Goal: Information Seeking & Learning: Check status

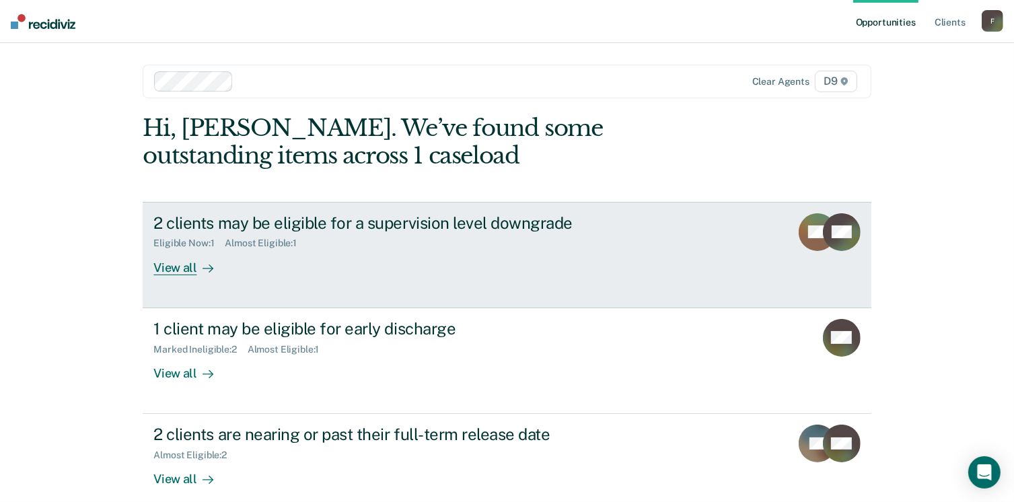
click at [171, 266] on div "View all" at bounding box center [190, 262] width 75 height 26
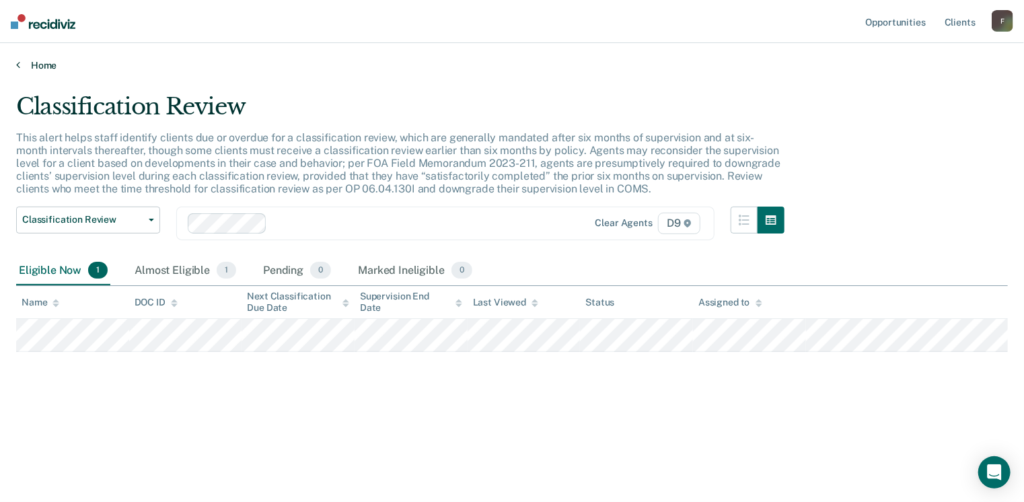
click at [30, 65] on link "Home" at bounding box center [512, 65] width 992 height 12
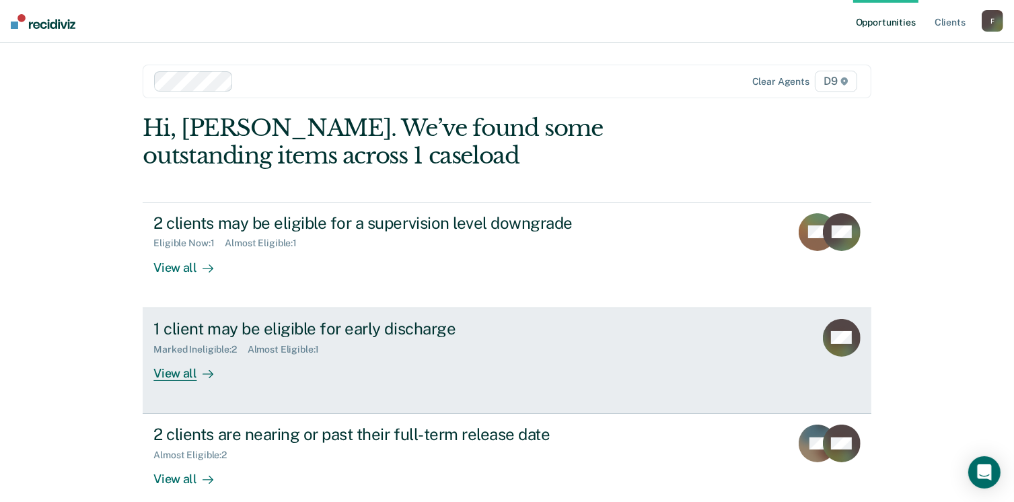
click at [172, 370] on div "View all" at bounding box center [190, 368] width 75 height 26
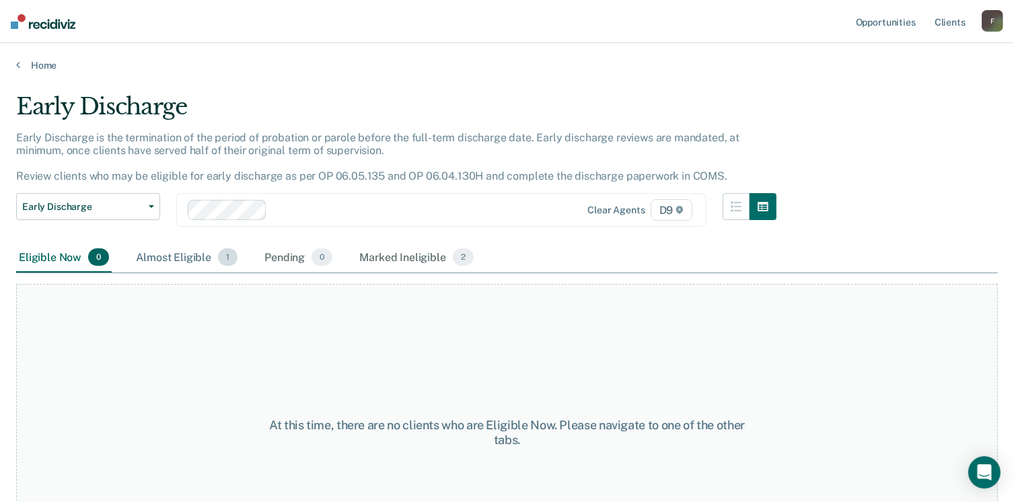
click at [178, 248] on div "Almost Eligible 1" at bounding box center [186, 258] width 107 height 30
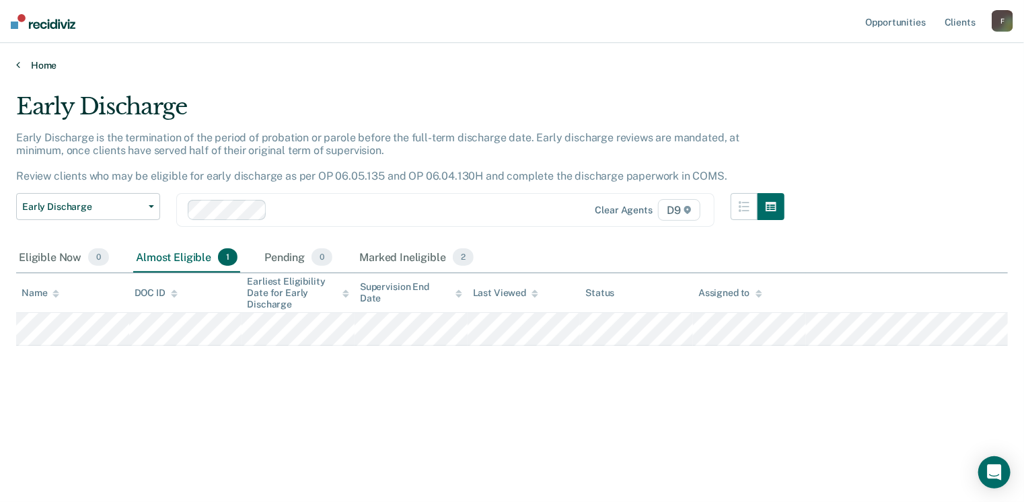
click at [34, 63] on link "Home" at bounding box center [512, 65] width 992 height 12
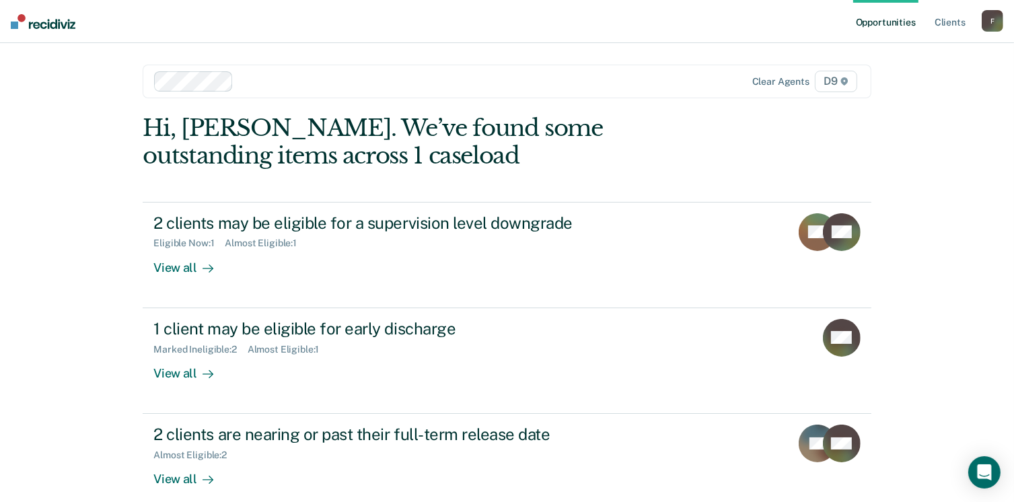
scroll to position [70, 0]
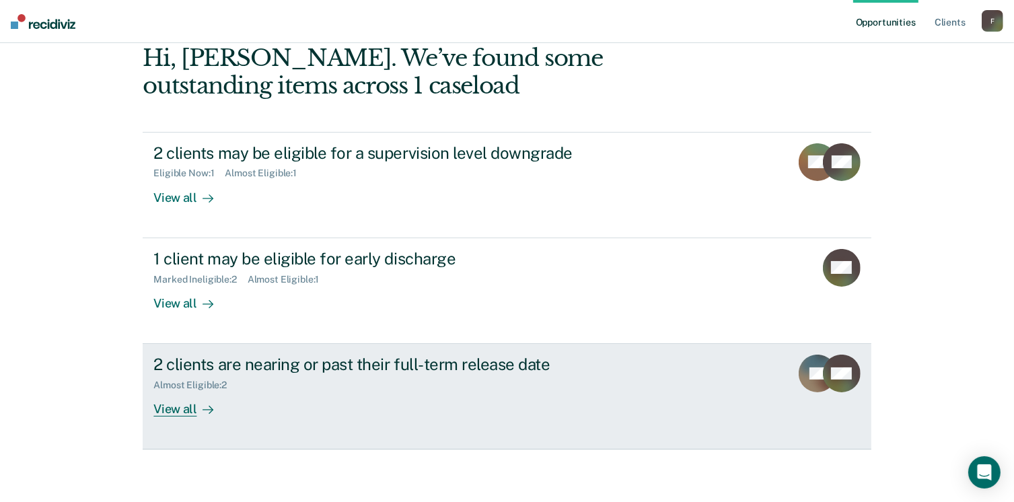
click at [178, 405] on div "View all" at bounding box center [190, 404] width 75 height 26
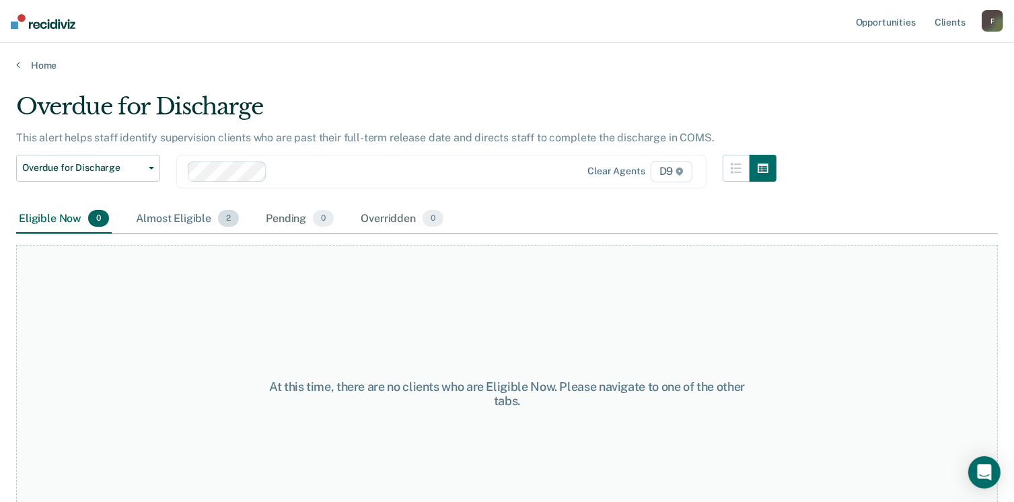
click at [192, 219] on div "Almost Eligible 2" at bounding box center [187, 220] width 108 height 30
